Goal: Task Accomplishment & Management: Manage account settings

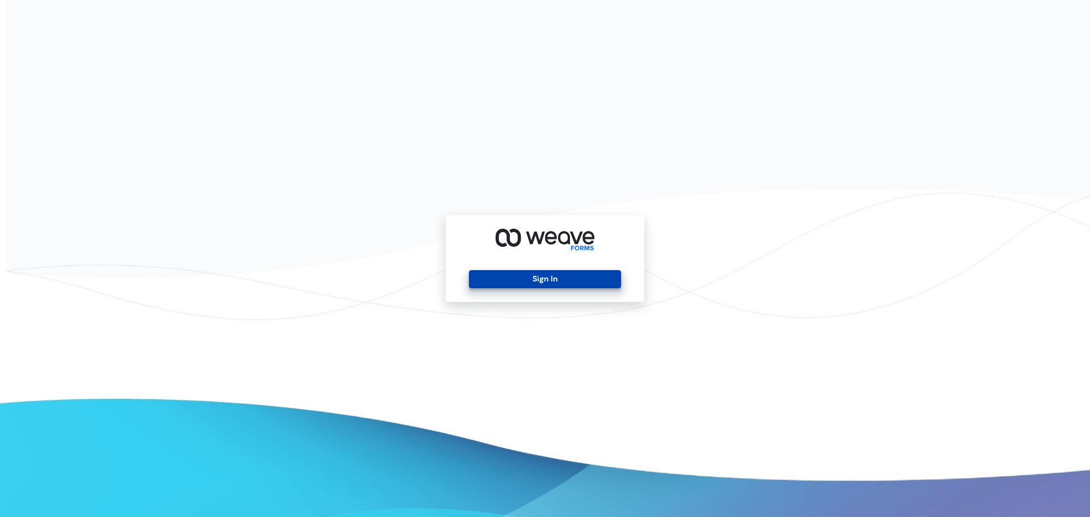
click at [581, 276] on button "Sign In" at bounding box center [545, 279] width 152 height 18
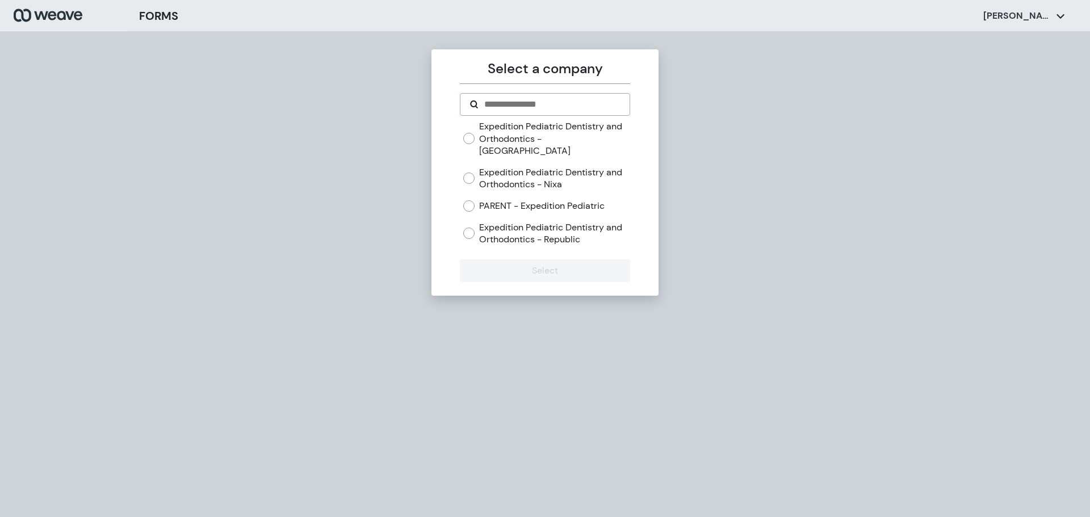
click at [499, 132] on label "Expedition Pediatric Dentistry and Orthodontics - [GEOGRAPHIC_DATA]" at bounding box center [554, 138] width 150 height 37
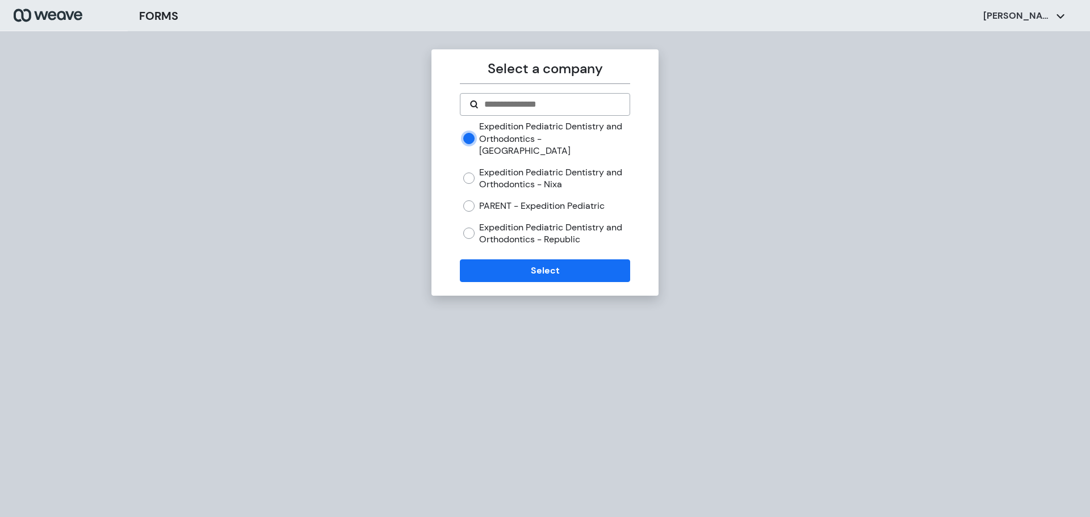
click at [546, 273] on div "Select a company Expedition Pediatric Dentistry and Orthodontics - Springfield …" at bounding box center [544, 172] width 227 height 246
click at [544, 260] on button "Select" at bounding box center [545, 270] width 170 height 23
